Goal: Task Accomplishment & Management: Use online tool/utility

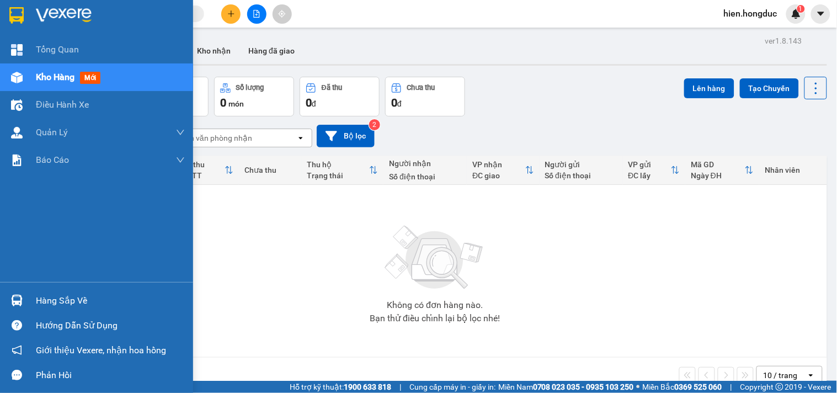
click at [45, 9] on img at bounding box center [64, 15] width 56 height 17
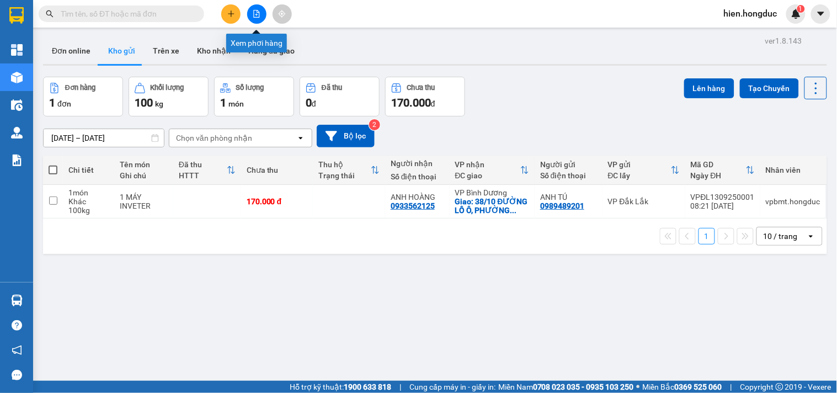
click at [253, 9] on button at bounding box center [256, 13] width 19 height 19
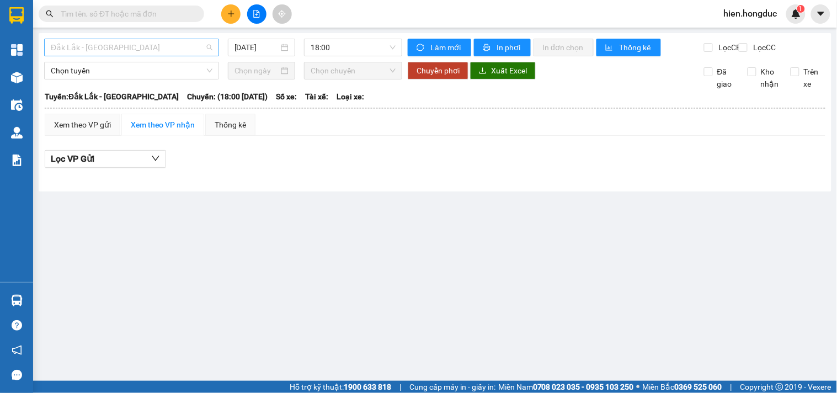
click at [157, 45] on span "Đắk Lắk - [GEOGRAPHIC_DATA]" at bounding box center [132, 47] width 162 height 17
click at [278, 50] on input "[DATE]" at bounding box center [257, 47] width 45 height 12
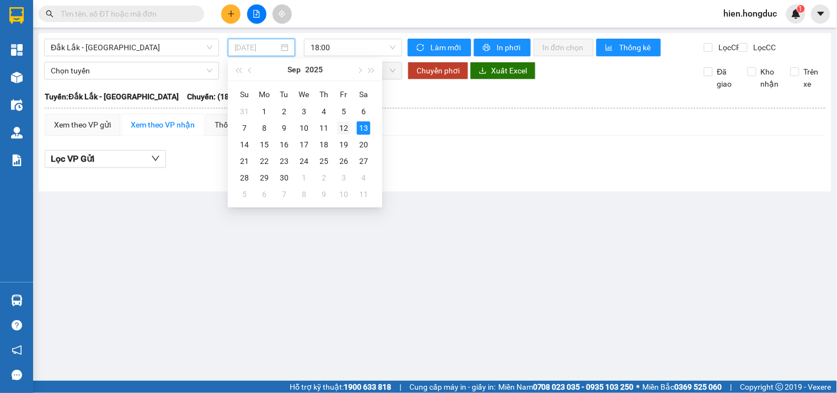
click at [345, 134] on div "12" at bounding box center [343, 127] width 13 height 13
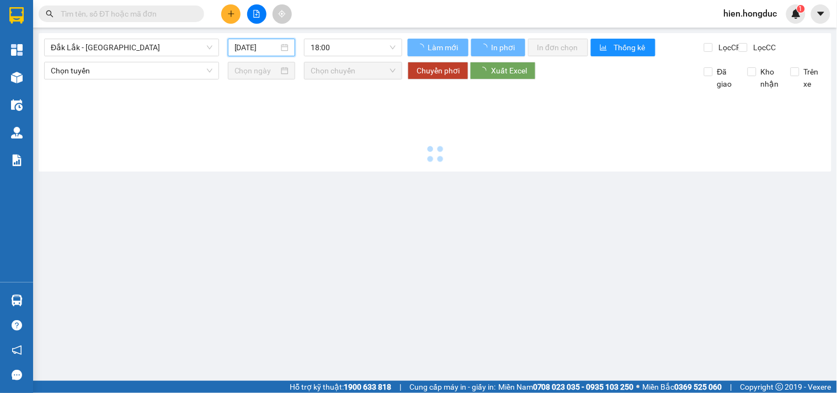
type input "[DATE]"
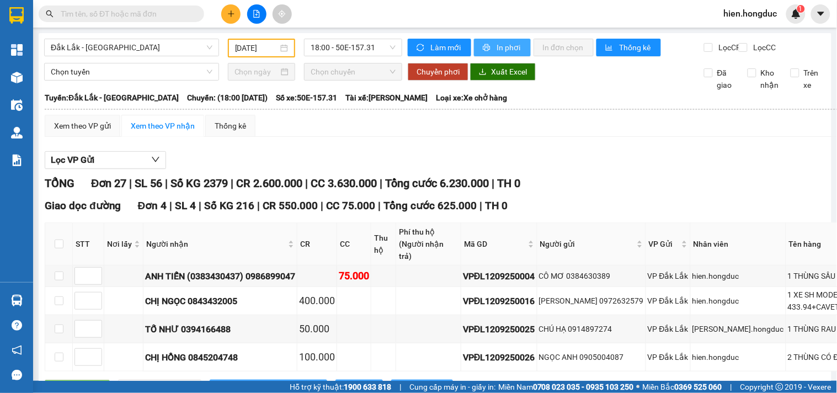
click at [499, 50] on span "In phơi" at bounding box center [509, 47] width 25 height 12
click at [139, 51] on span "Đắk Lắk - [GEOGRAPHIC_DATA]" at bounding box center [132, 47] width 162 height 17
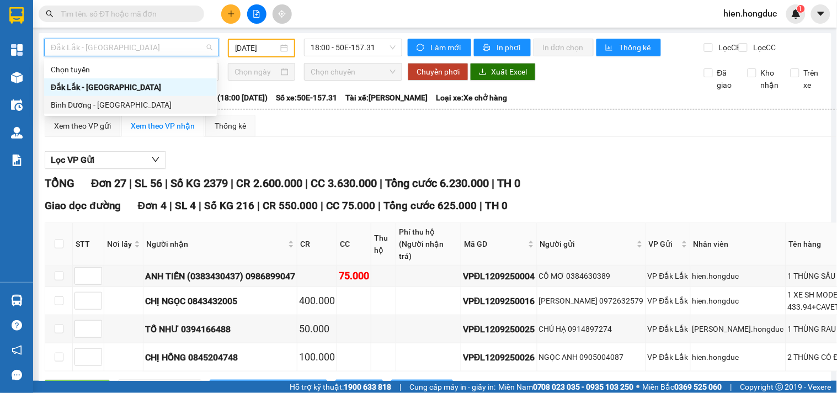
click at [114, 106] on div "Bình Dương - [GEOGRAPHIC_DATA]" at bounding box center [131, 105] width 160 height 12
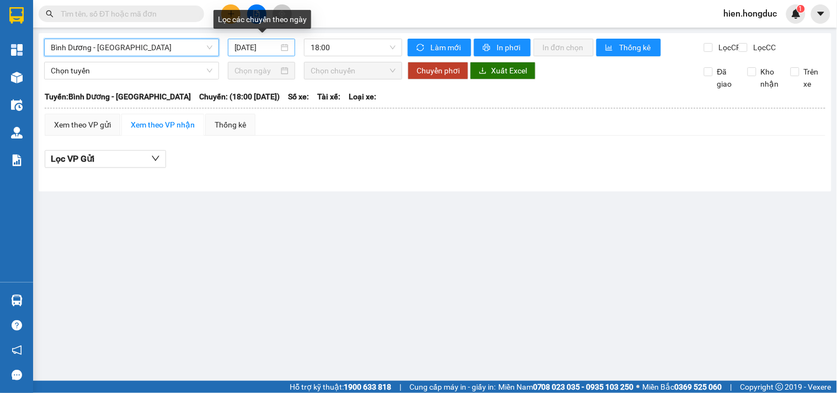
click at [284, 50] on div "[DATE]" at bounding box center [262, 47] width 55 height 12
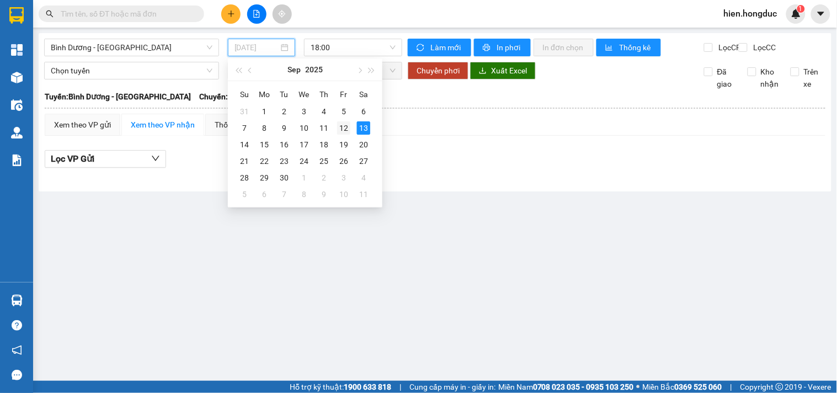
click at [346, 127] on div "12" at bounding box center [343, 127] width 13 height 13
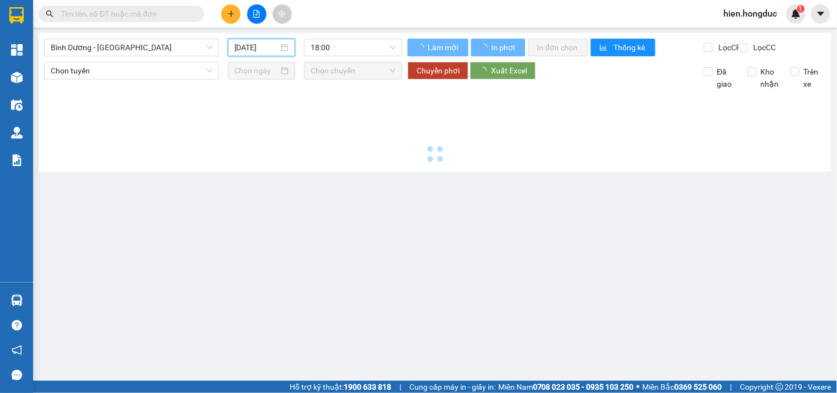
type input "[DATE]"
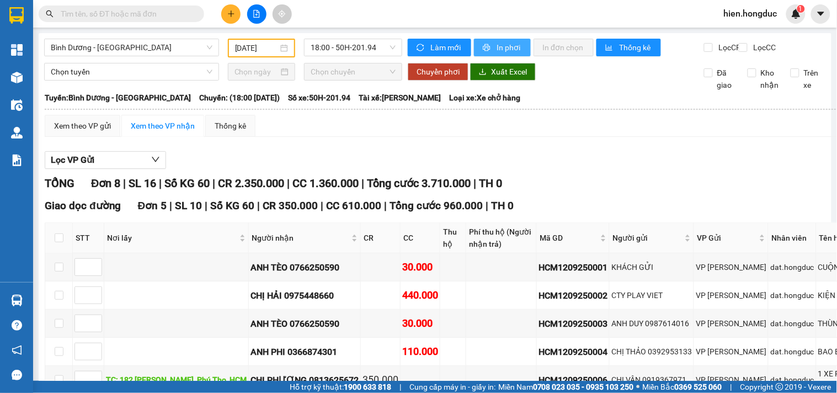
click at [502, 51] on span "In phơi" at bounding box center [509, 47] width 25 height 12
